Goal: Book appointment/travel/reservation

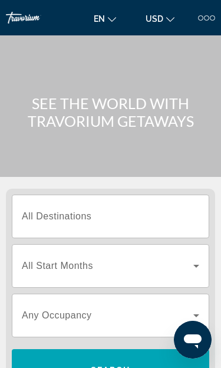
click at [157, 219] on input "Destination All Destinations" at bounding box center [110, 217] width 177 height 14
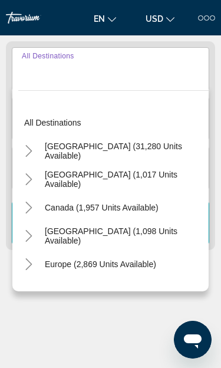
click at [131, 151] on span "[GEOGRAPHIC_DATA] (31,280 units available)" at bounding box center [124, 150] width 158 height 19
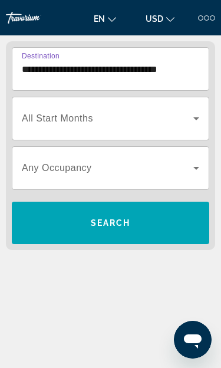
click at [167, 74] on input "**********" at bounding box center [110, 69] width 177 height 14
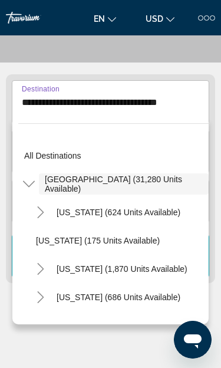
click at [32, 180] on icon "Toggle United States (31,280 units available)" at bounding box center [29, 184] width 12 height 12
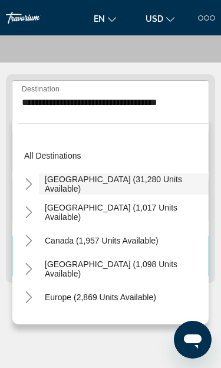
click at [34, 183] on icon "Toggle United States (31,280 units available)" at bounding box center [29, 184] width 12 height 12
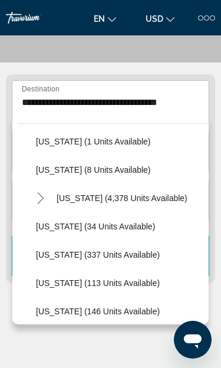
scroll to position [183, 0]
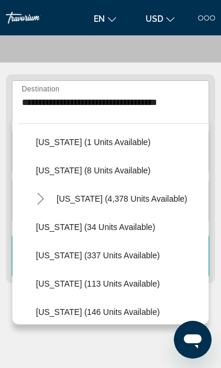
click at [92, 220] on span "Search widget" at bounding box center [119, 227] width 179 height 28
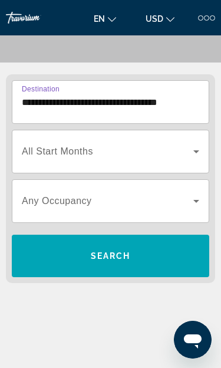
type input "**********"
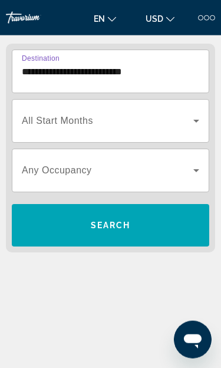
scroll to position [147, 0]
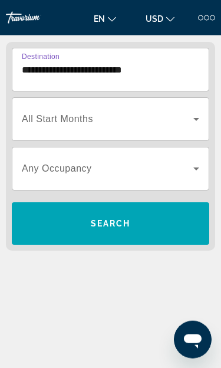
click at [194, 121] on icon "Search widget" at bounding box center [196, 119] width 14 height 14
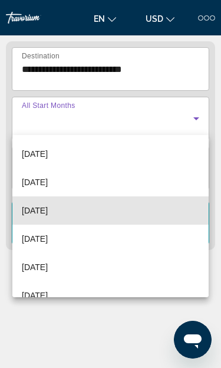
scroll to position [194, 0]
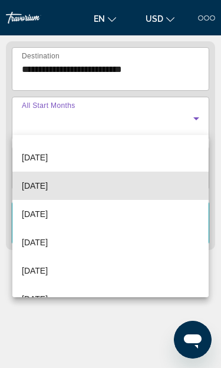
click at [119, 186] on mat-option "[DATE]" at bounding box center [110, 185] width 196 height 28
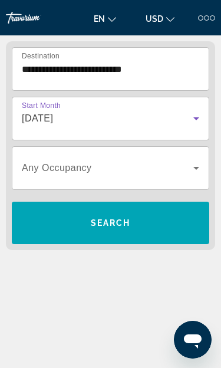
click at [196, 170] on icon "Search widget" at bounding box center [196, 168] width 14 height 14
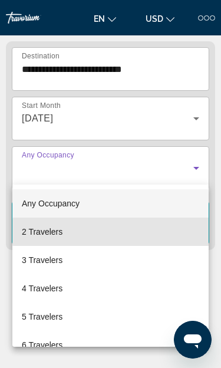
click at [133, 232] on mat-option "2 Travelers" at bounding box center [110, 231] width 196 height 28
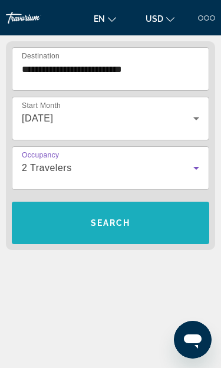
click at [166, 224] on span "Search widget" at bounding box center [110, 223] width 197 height 28
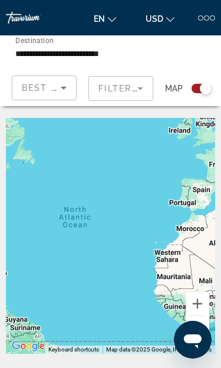
click at [107, 49] on input "**********" at bounding box center [76, 54] width 122 height 14
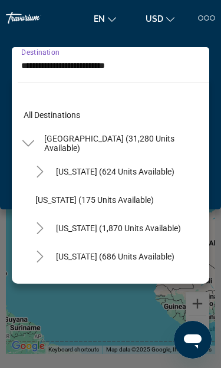
scroll to position [183, 0]
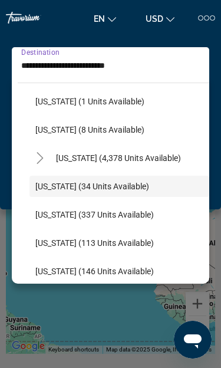
click at [141, 179] on span "Search widget" at bounding box center [119, 186] width 180 height 28
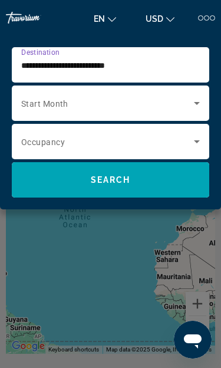
click at [201, 138] on icon "Search widget" at bounding box center [197, 141] width 14 height 14
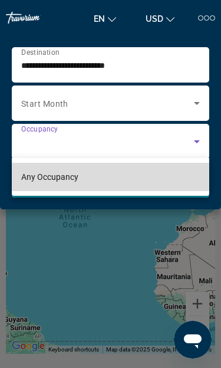
click at [186, 176] on mat-option "Any Occupancy" at bounding box center [110, 177] width 197 height 28
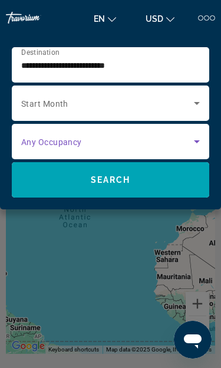
click at [199, 98] on icon "Search widget" at bounding box center [197, 103] width 14 height 14
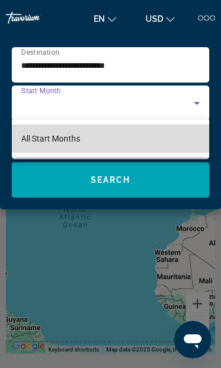
click at [182, 139] on mat-option "All Start Months" at bounding box center [110, 138] width 197 height 28
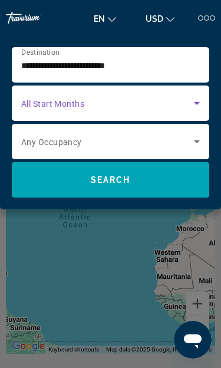
click at [197, 104] on icon "Search widget" at bounding box center [197, 103] width 6 height 3
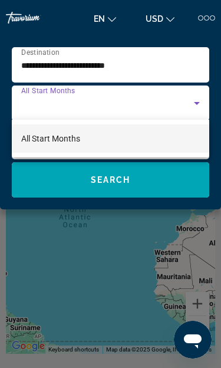
click at [196, 100] on div at bounding box center [110, 184] width 221 height 368
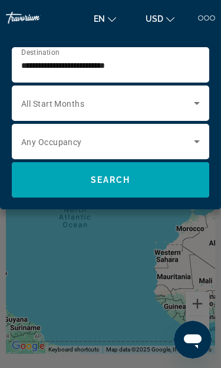
click at [147, 179] on span "Search widget" at bounding box center [110, 180] width 197 height 28
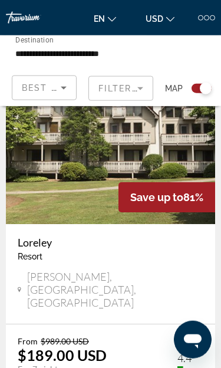
scroll to position [1316, 0]
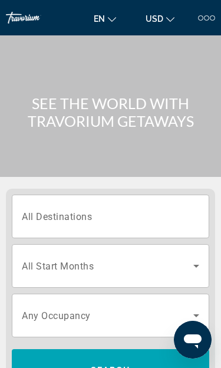
click at [189, 216] on input "Destination All Destinations" at bounding box center [110, 217] width 177 height 14
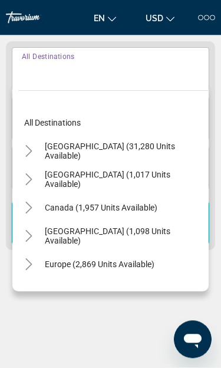
scroll to position [147, 0]
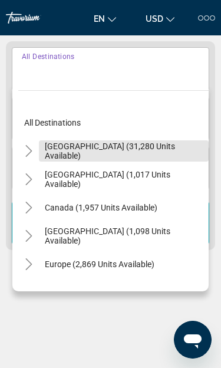
click at [161, 156] on span "Search widget" at bounding box center [124, 151] width 170 height 28
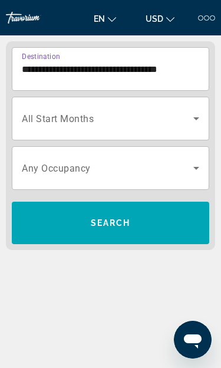
click at [174, 74] on input "**********" at bounding box center [110, 69] width 177 height 14
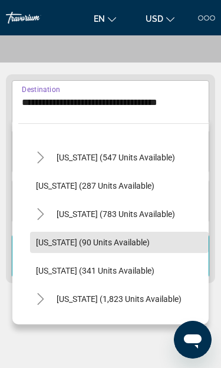
scroll to position [423, 0]
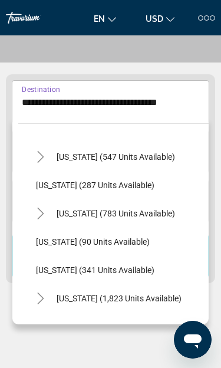
click at [128, 189] on span "Maryland (287 units available)" at bounding box center [95, 184] width 118 height 9
type input "**********"
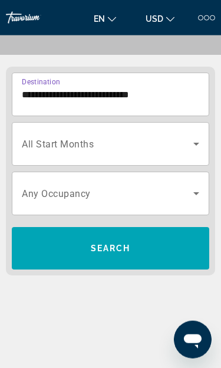
scroll to position [147, 0]
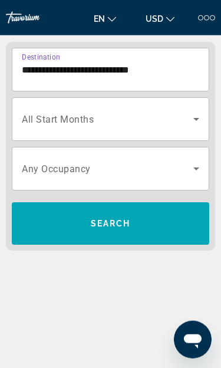
click at [193, 123] on icon "Search widget" at bounding box center [196, 119] width 14 height 14
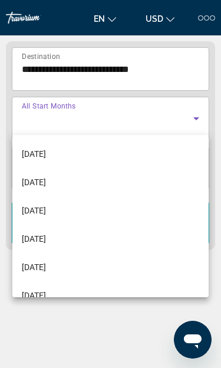
scroll to position [199, 0]
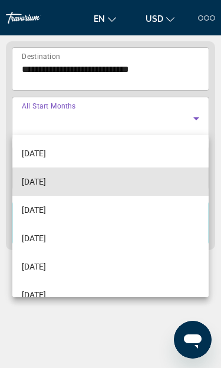
click at [134, 186] on mat-option "May 2026" at bounding box center [110, 181] width 196 height 28
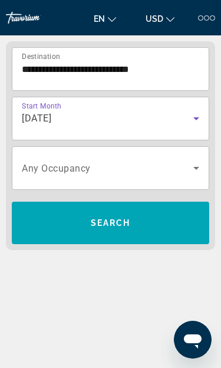
click at [195, 168] on icon "Search widget" at bounding box center [196, 168] width 6 height 3
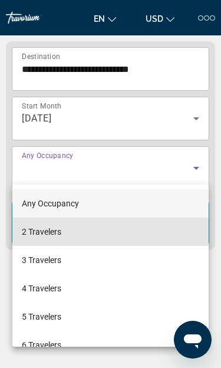
click at [133, 232] on mat-option "2 Travelers" at bounding box center [110, 231] width 196 height 28
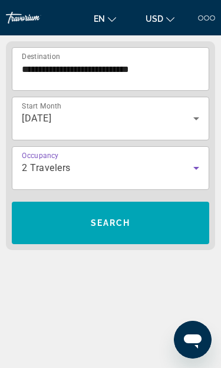
click at [130, 221] on span "Search" at bounding box center [111, 222] width 40 height 9
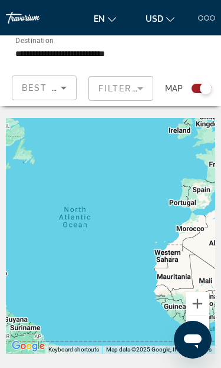
click at [148, 90] on mat-form-field "Filters" at bounding box center [120, 88] width 65 height 25
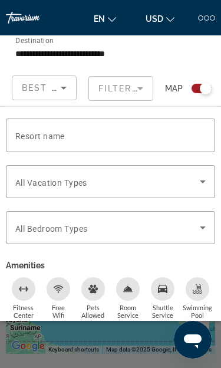
click at [164, 63] on div "Occupancy Any Occupancy Search" at bounding box center [182, 52] width 71 height 35
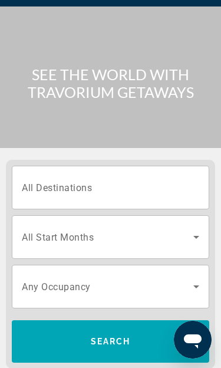
click at [184, 186] on input "Destination All Destinations" at bounding box center [110, 188] width 177 height 14
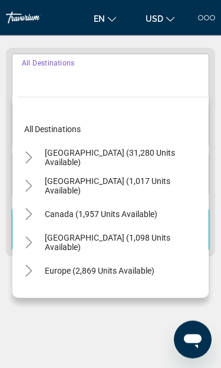
scroll to position [147, 0]
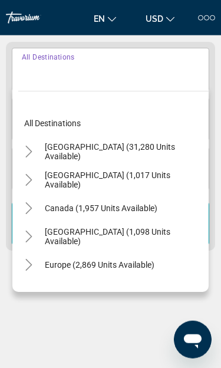
click at [121, 153] on span "United States (31,280 units available)" at bounding box center [124, 151] width 158 height 19
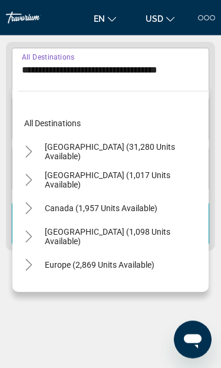
scroll to position [147, 0]
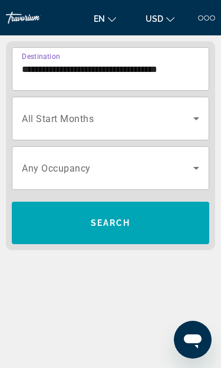
click at [180, 74] on input "**********" at bounding box center [110, 69] width 177 height 14
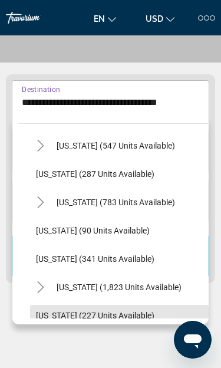
scroll to position [430, 0]
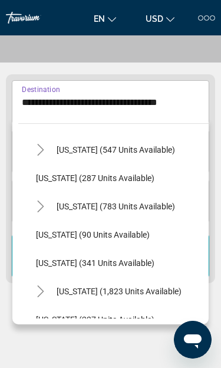
click at [131, 180] on span "Maryland (287 units available)" at bounding box center [95, 177] width 118 height 9
type input "**********"
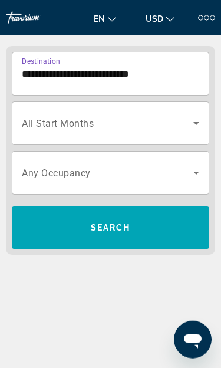
scroll to position [147, 0]
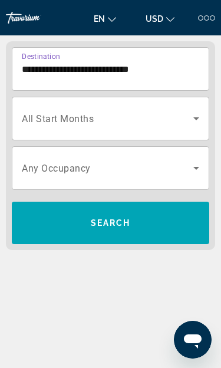
click at [152, 221] on span "Search widget" at bounding box center [110, 223] width 197 height 28
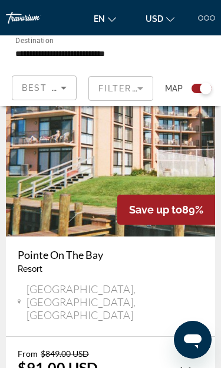
scroll to position [5545, 0]
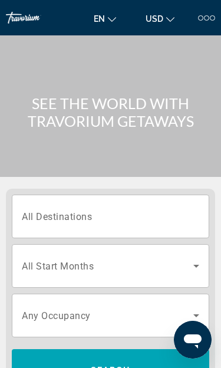
click at [163, 219] on input "Destination All Destinations" at bounding box center [110, 217] width 177 height 14
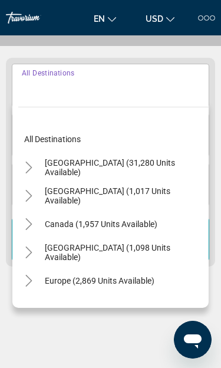
scroll to position [147, 0]
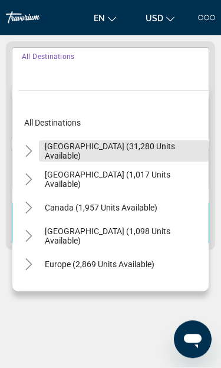
click at [140, 148] on span "United States (31,280 units available)" at bounding box center [124, 151] width 158 height 19
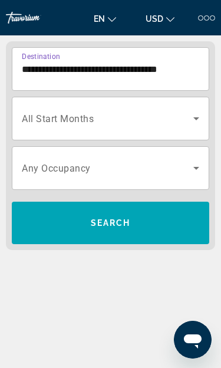
click at [198, 120] on icon "Search widget" at bounding box center [196, 118] width 14 height 14
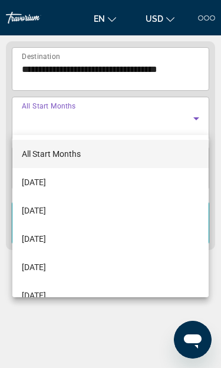
click at [166, 72] on div at bounding box center [110, 184] width 221 height 368
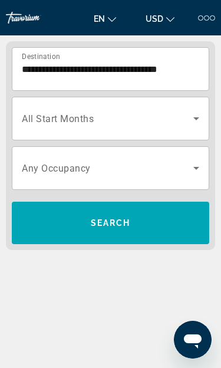
click at [152, 72] on input "**********" at bounding box center [110, 69] width 177 height 14
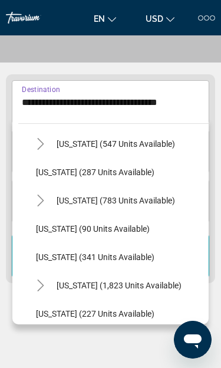
scroll to position [434, 0]
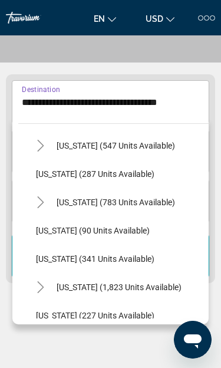
click at [121, 172] on span "Maryland (287 units available)" at bounding box center [95, 173] width 118 height 9
type input "**********"
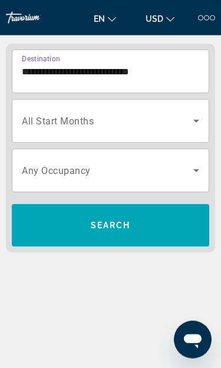
scroll to position [147, 0]
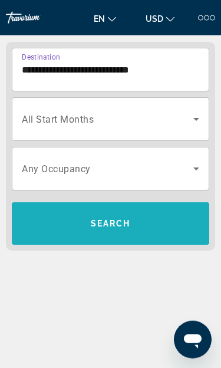
click at [154, 222] on span "Search widget" at bounding box center [110, 223] width 197 height 28
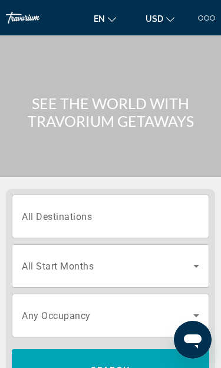
click at [179, 212] on input "Destination All Destinations" at bounding box center [110, 217] width 177 height 14
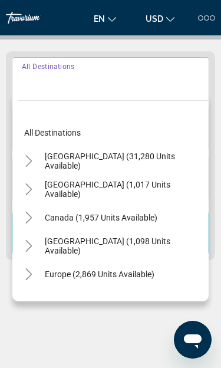
scroll to position [147, 0]
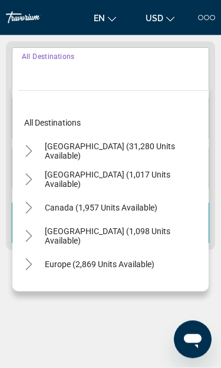
click at [141, 151] on span "United States (31,280 units available)" at bounding box center [124, 151] width 158 height 19
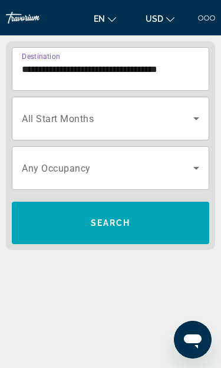
click at [153, 72] on input "**********" at bounding box center [110, 69] width 177 height 14
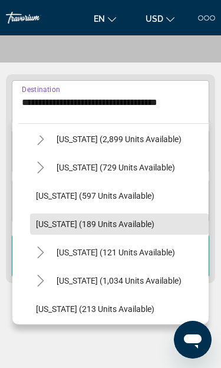
scroll to position [639, 0]
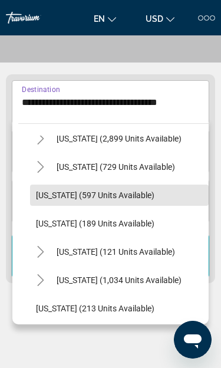
click at [132, 191] on span "New Jersey (597 units available)" at bounding box center [95, 194] width 118 height 9
type input "**********"
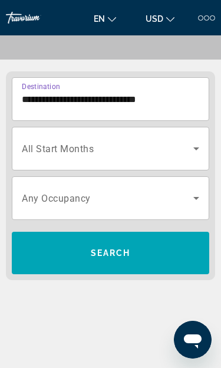
scroll to position [147, 0]
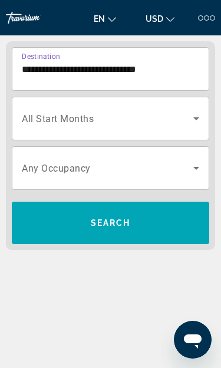
click at [158, 222] on span "Search widget" at bounding box center [110, 223] width 197 height 28
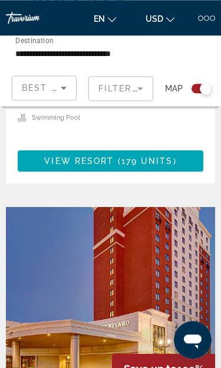
scroll to position [1653, 0]
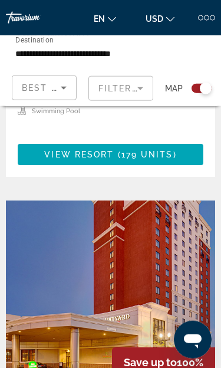
click at [141, 203] on img "Main content" at bounding box center [110, 294] width 209 height 189
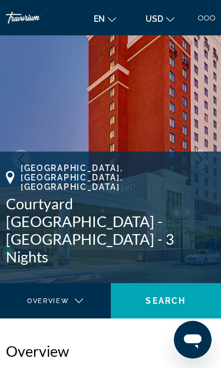
click at [164, 138] on img "Main content" at bounding box center [110, 158] width 221 height 247
click at [205, 157] on button "Next image" at bounding box center [199, 159] width 19 height 19
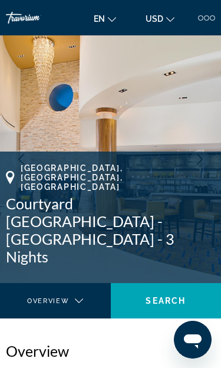
click at [206, 161] on button "Next image" at bounding box center [199, 159] width 19 height 19
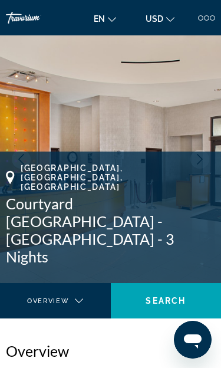
click at [204, 157] on icon "Next image" at bounding box center [199, 159] width 11 height 11
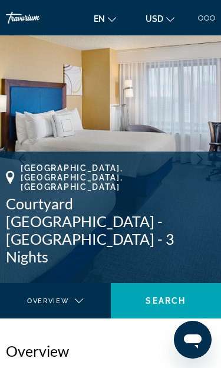
click at [206, 161] on button "Next image" at bounding box center [199, 159] width 19 height 19
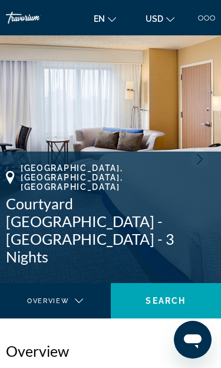
click at [203, 165] on button "Next image" at bounding box center [199, 159] width 19 height 19
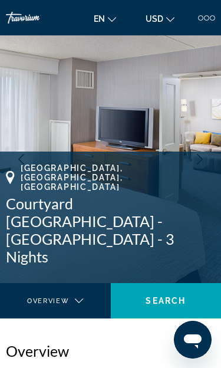
click at [202, 165] on button "Next image" at bounding box center [199, 159] width 19 height 19
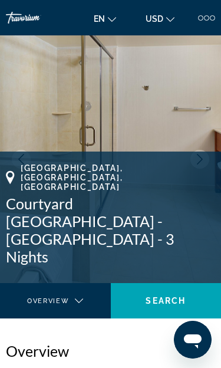
click at [203, 167] on button "Next image" at bounding box center [199, 159] width 19 height 19
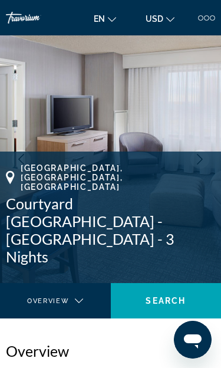
click at [206, 160] on button "Next image" at bounding box center [199, 159] width 19 height 19
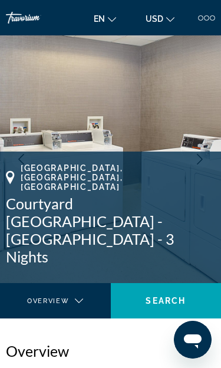
click at [203, 160] on icon "Next image" at bounding box center [199, 159] width 11 height 11
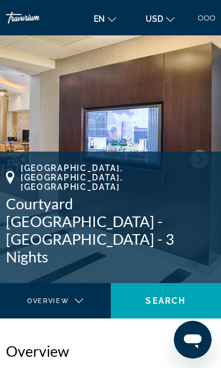
click at [202, 163] on icon "Next image" at bounding box center [199, 159] width 11 height 11
click at [203, 164] on button "Next image" at bounding box center [199, 159] width 19 height 19
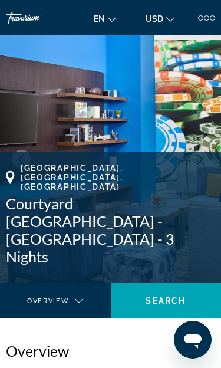
click at [203, 163] on icon "Next image" at bounding box center [199, 159] width 11 height 11
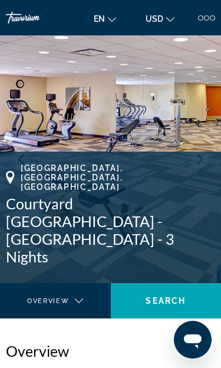
click at [204, 163] on icon "Next image" at bounding box center [199, 159] width 11 height 11
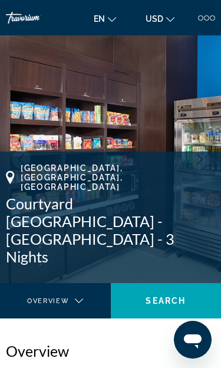
click at [206, 161] on button "Next image" at bounding box center [199, 159] width 19 height 19
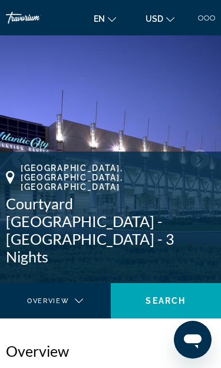
click at [168, 148] on img "Main content" at bounding box center [110, 158] width 221 height 247
click at [201, 163] on icon "Next image" at bounding box center [199, 159] width 11 height 11
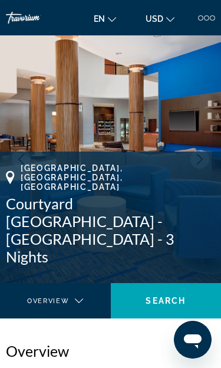
click at [17, 154] on icon "Previous image" at bounding box center [21, 159] width 11 height 11
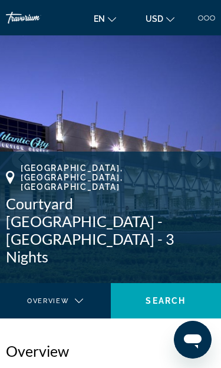
click at [205, 162] on button "Next image" at bounding box center [199, 159] width 19 height 19
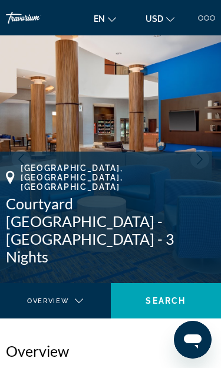
click at [207, 164] on button "Next image" at bounding box center [199, 159] width 19 height 19
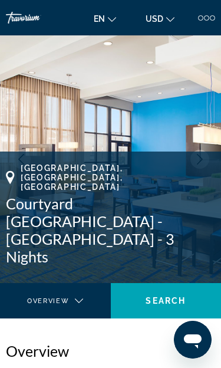
click at [204, 164] on button "Next image" at bounding box center [199, 159] width 19 height 19
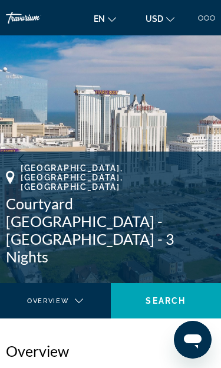
click at [200, 169] on img "Main content" at bounding box center [110, 158] width 221 height 247
click at [203, 166] on button "Next image" at bounding box center [199, 159] width 19 height 19
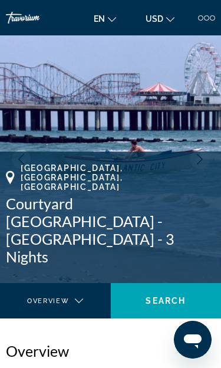
click at [201, 167] on button "Next image" at bounding box center [199, 159] width 19 height 19
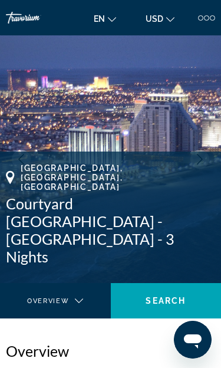
click at [204, 167] on button "Next image" at bounding box center [199, 159] width 19 height 19
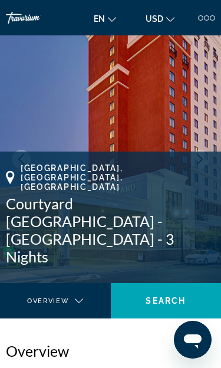
click at [80, 304] on div "Main content" at bounding box center [52, 311] width 86 height 14
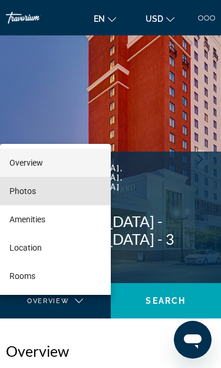
click at [83, 189] on mat-option "Photos" at bounding box center [55, 191] width 111 height 28
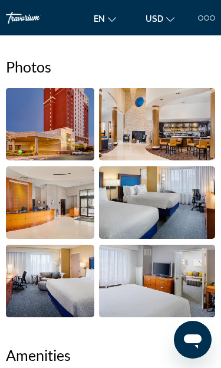
scroll to position [485, 0]
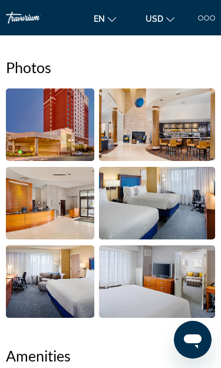
click at [67, 150] on img "Open full-screen image slider" at bounding box center [50, 124] width 88 height 72
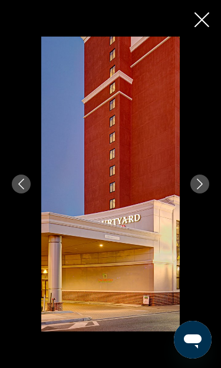
click at [203, 187] on icon "Next image" at bounding box center [199, 184] width 11 height 11
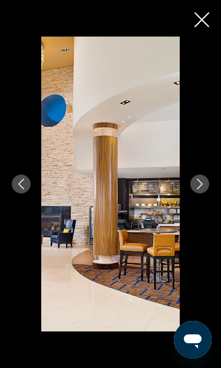
click at [203, 190] on button "Next image" at bounding box center [199, 183] width 19 height 19
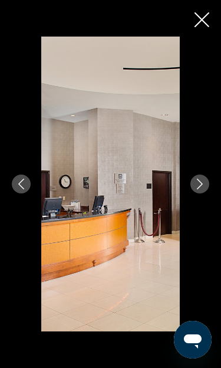
click at [201, 191] on button "Next image" at bounding box center [199, 183] width 19 height 19
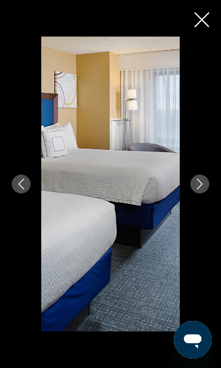
click at [203, 186] on icon "Next image" at bounding box center [199, 184] width 11 height 11
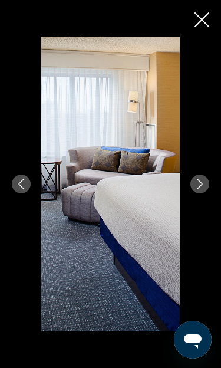
click at [203, 186] on icon "Next image" at bounding box center [199, 184] width 11 height 11
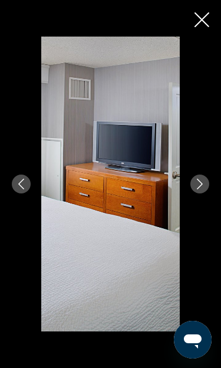
click at [201, 190] on button "Next image" at bounding box center [199, 183] width 19 height 19
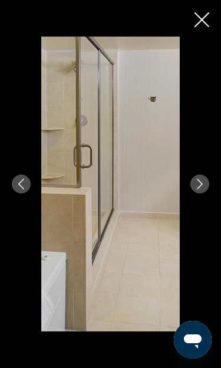
click at [204, 186] on icon "Next image" at bounding box center [199, 184] width 11 height 11
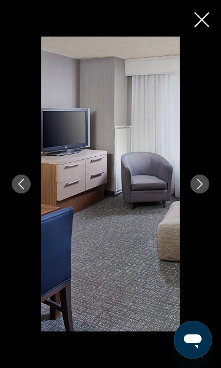
click at [201, 189] on button "Next image" at bounding box center [199, 183] width 19 height 19
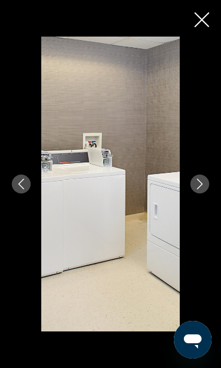
click at [201, 189] on icon "Next image" at bounding box center [199, 184] width 11 height 11
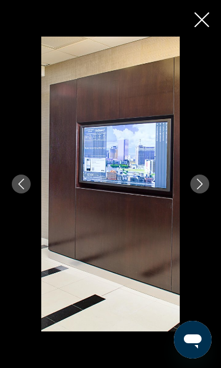
click at [201, 189] on icon "Next image" at bounding box center [199, 184] width 11 height 11
click at [202, 191] on button "Next image" at bounding box center [199, 183] width 19 height 19
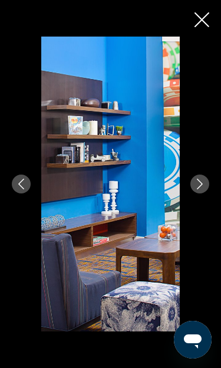
click at [201, 191] on button "Next image" at bounding box center [199, 183] width 19 height 19
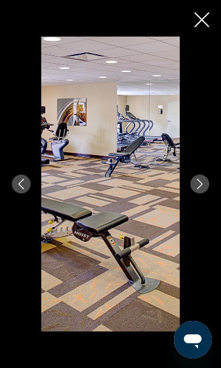
click at [203, 191] on button "Next image" at bounding box center [199, 183] width 19 height 19
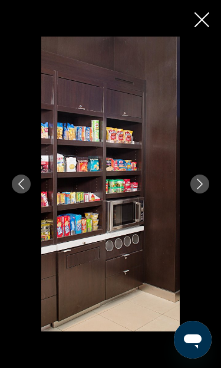
click at [203, 189] on icon "Next image" at bounding box center [199, 184] width 11 height 11
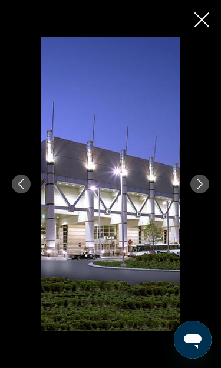
click at [201, 189] on button "Next image" at bounding box center [199, 183] width 19 height 19
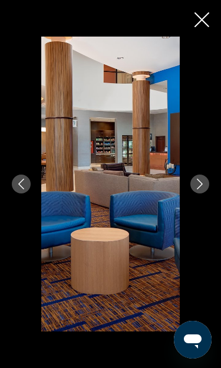
click at [202, 192] on button "Next image" at bounding box center [199, 183] width 19 height 19
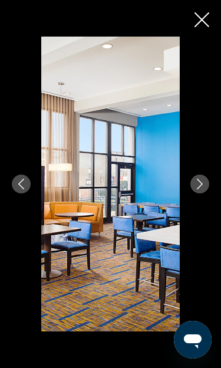
click at [203, 191] on button "Next image" at bounding box center [199, 183] width 19 height 19
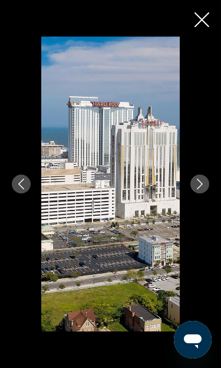
click at [203, 191] on button "Next image" at bounding box center [199, 183] width 19 height 19
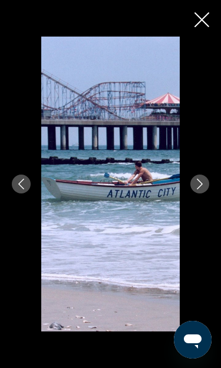
click at [27, 189] on button "Previous image" at bounding box center [21, 183] width 19 height 19
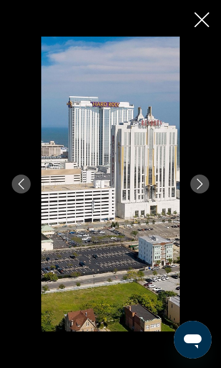
click at [204, 187] on icon "Next image" at bounding box center [199, 184] width 11 height 11
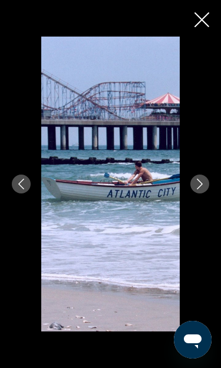
click at [204, 186] on icon "Next image" at bounding box center [199, 184] width 11 height 11
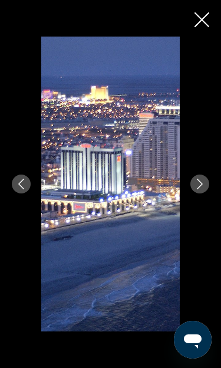
click at [204, 189] on icon "Next image" at bounding box center [199, 184] width 11 height 11
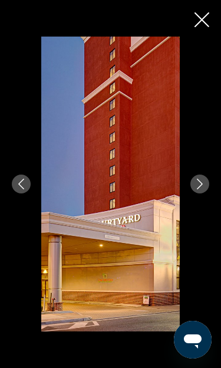
click at [203, 191] on button "Next image" at bounding box center [199, 183] width 19 height 19
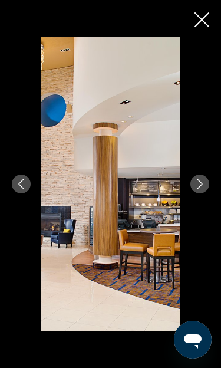
click at [206, 37] on div "prev next" at bounding box center [110, 184] width 221 height 294
click at [203, 37] on div "prev next" at bounding box center [110, 184] width 221 height 294
click at [198, 37] on div "prev next" at bounding box center [110, 184] width 221 height 294
click at [200, 37] on div "prev next" at bounding box center [110, 184] width 221 height 294
click at [201, 37] on div "prev next" at bounding box center [110, 184] width 221 height 294
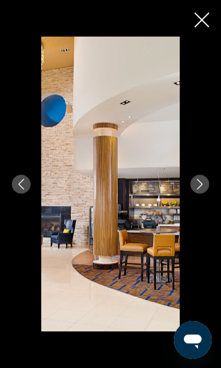
scroll to position [312, 0]
click at [204, 37] on div "prev next" at bounding box center [110, 184] width 221 height 294
click at [201, 37] on div "prev next" at bounding box center [110, 184] width 221 height 294
click at [204, 37] on div "prev next" at bounding box center [110, 184] width 221 height 294
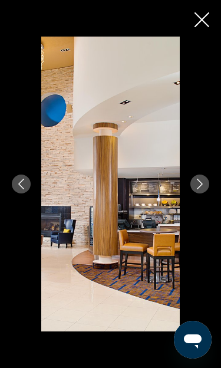
click at [202, 37] on div "prev next" at bounding box center [110, 184] width 221 height 294
click at [201, 37] on div "prev next" at bounding box center [110, 184] width 221 height 294
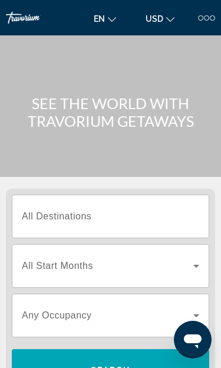
click at [175, 210] on input "Destination All Destinations" at bounding box center [110, 217] width 177 height 14
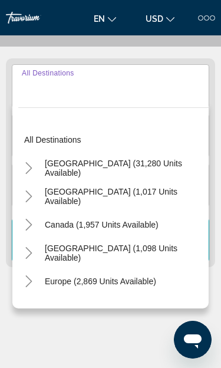
scroll to position [147, 0]
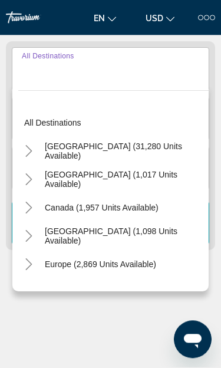
click at [44, 146] on span "Search widget" at bounding box center [124, 151] width 170 height 28
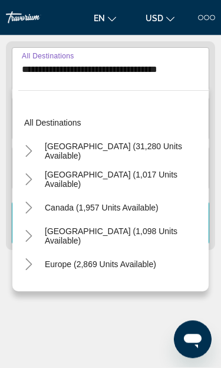
scroll to position [147, 0]
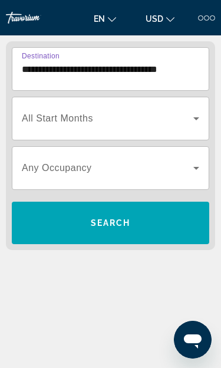
click at [32, 70] on input "**********" at bounding box center [110, 69] width 177 height 14
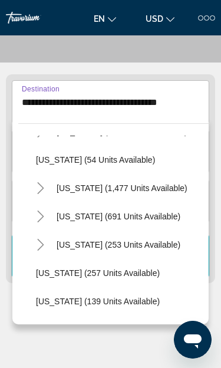
scroll to position [845, 0]
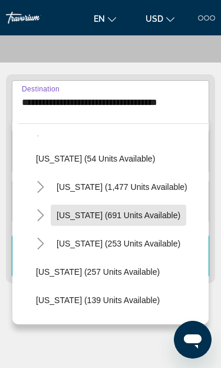
click at [141, 215] on span "[US_STATE] (691 units available)" at bounding box center [119, 214] width 124 height 9
type input "**********"
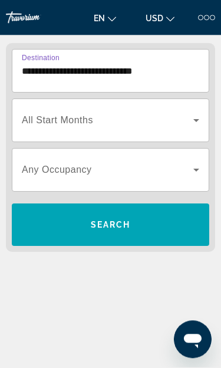
scroll to position [147, 0]
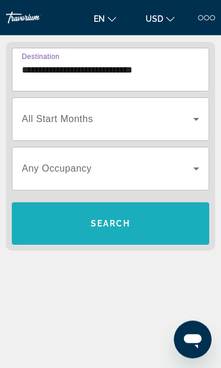
click at [141, 228] on span "Search widget" at bounding box center [110, 223] width 197 height 28
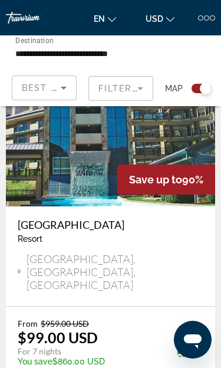
scroll to position [5518, 0]
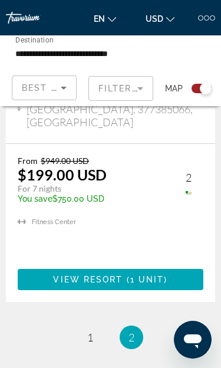
scroll to position [3854, 0]
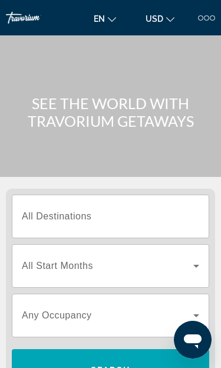
click at [44, 212] on span "All Destinations" at bounding box center [57, 216] width 70 height 10
click at [44, 212] on input "Destination All Destinations" at bounding box center [110, 217] width 177 height 14
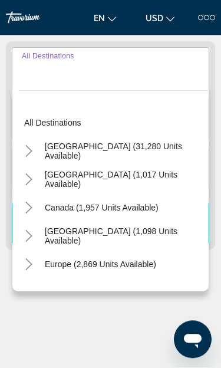
scroll to position [147, 0]
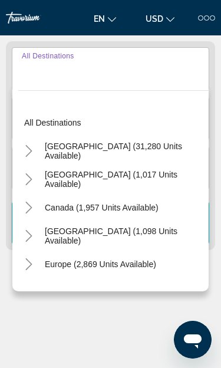
click at [50, 145] on span "Search widget" at bounding box center [124, 151] width 170 height 28
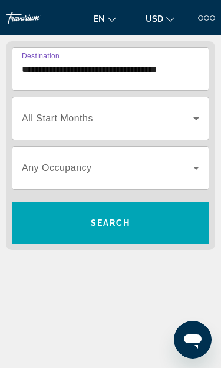
click at [148, 67] on input "**********" at bounding box center [110, 69] width 177 height 14
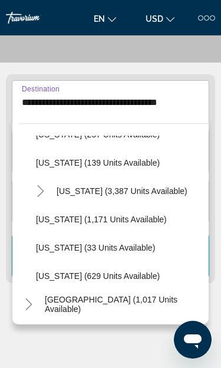
scroll to position [986, 0]
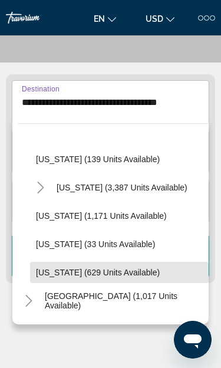
click at [127, 267] on span "[US_STATE] (629 units available)" at bounding box center [98, 271] width 124 height 9
type input "**********"
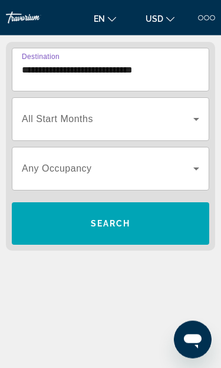
scroll to position [147, 0]
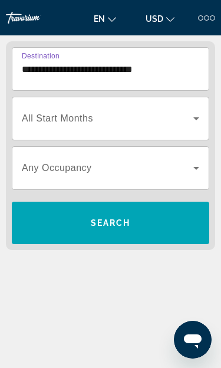
click at [148, 225] on span "Search widget" at bounding box center [110, 223] width 197 height 28
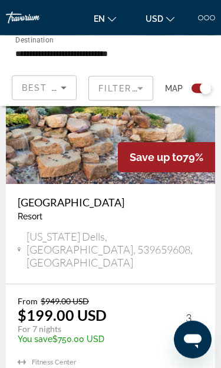
scroll to position [5504, 0]
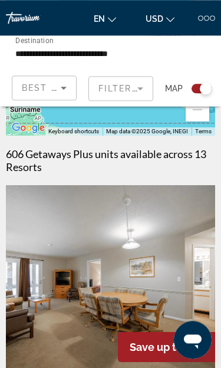
scroll to position [217, 0]
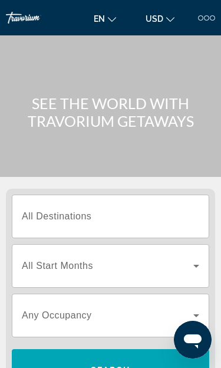
click at [34, 210] on input "Destination All Destinations" at bounding box center [110, 217] width 177 height 14
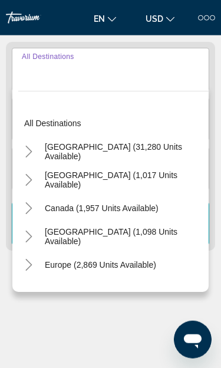
scroll to position [147, 0]
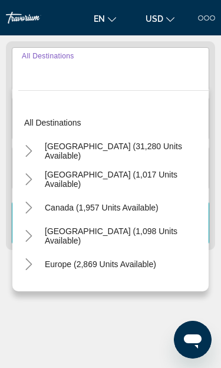
click at [131, 212] on span "Canada (1,957 units available)" at bounding box center [102, 207] width 114 height 9
type input "**********"
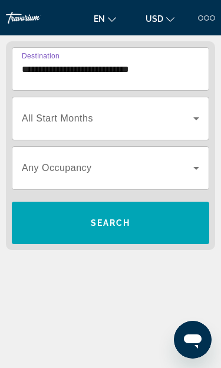
click at [201, 116] on icon "Search widget" at bounding box center [196, 118] width 14 height 14
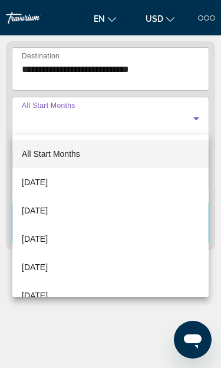
click at [197, 118] on div at bounding box center [110, 184] width 221 height 368
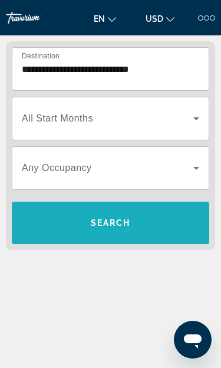
click at [129, 233] on span "Search widget" at bounding box center [110, 223] width 197 height 28
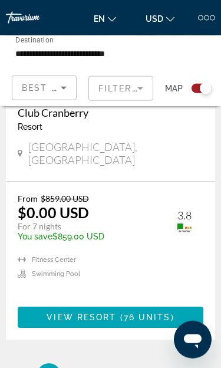
scroll to position [5565, 0]
click at [105, 363] on ul "1 / 4 You're on page 1 page 2 page 3 page 4" at bounding box center [110, 375] width 209 height 24
click at [98, 365] on link "page 2" at bounding box center [90, 375] width 21 height 21
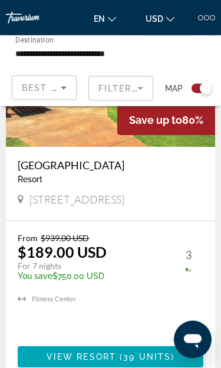
scroll to position [5427, 0]
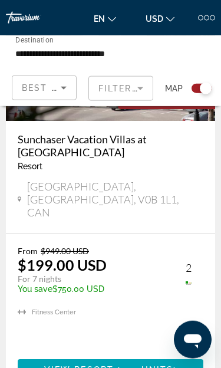
scroll to position [5554, 0]
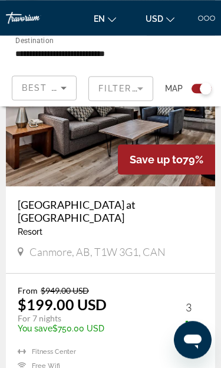
scroll to position [1319, 0]
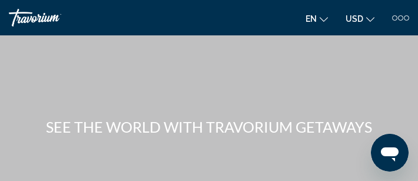
click at [220, 167] on div "Main content" at bounding box center [209, 112] width 418 height 224
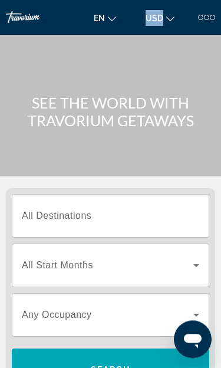
scroll to position [27, 0]
